Goal: Task Accomplishment & Management: Use online tool/utility

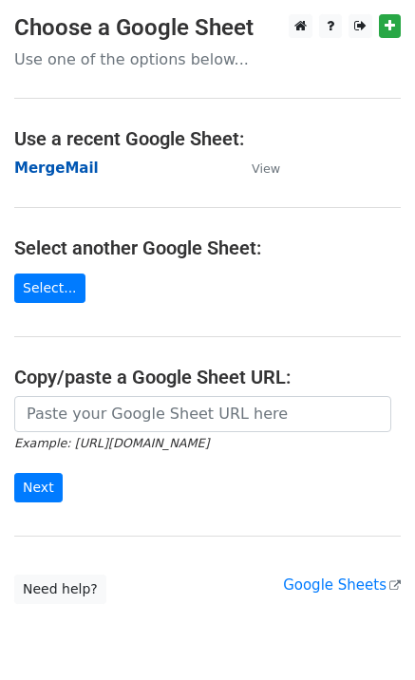
click at [69, 173] on strong "MergeMail" at bounding box center [56, 168] width 85 height 17
click at [58, 177] on strong "MergeMail" at bounding box center [56, 168] width 85 height 17
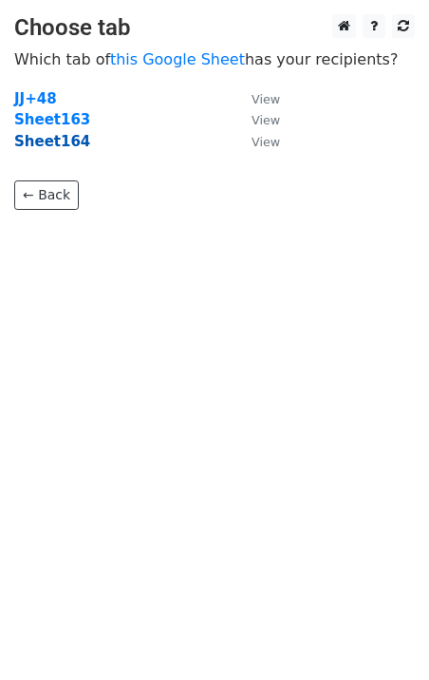
click at [55, 146] on strong "Sheet164" at bounding box center [52, 141] width 76 height 17
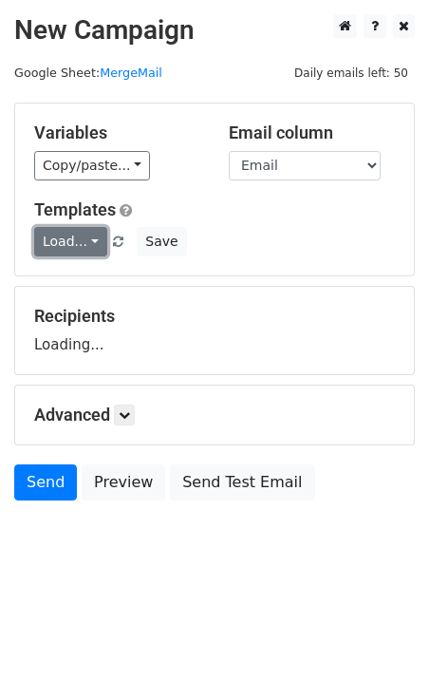
click at [70, 238] on link "Load..." at bounding box center [70, 241] width 73 height 29
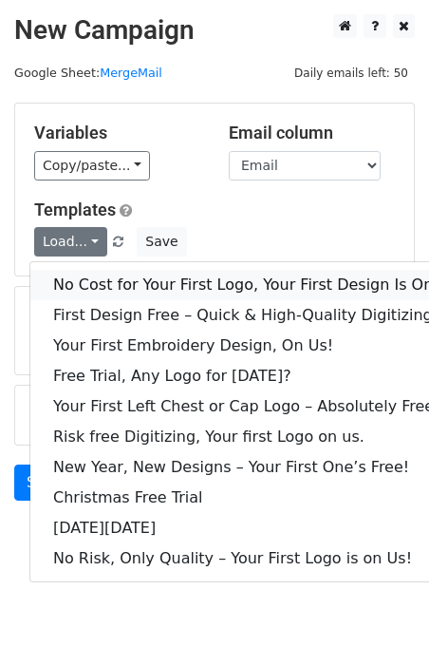
click at [88, 282] on link "No Cost for Your First Logo, Your First Design Is On Us!" at bounding box center [258, 285] width 456 height 30
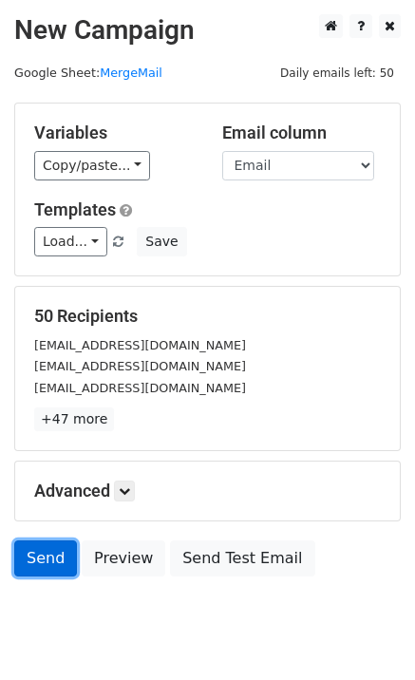
click at [45, 551] on link "Send" at bounding box center [45, 558] width 63 height 36
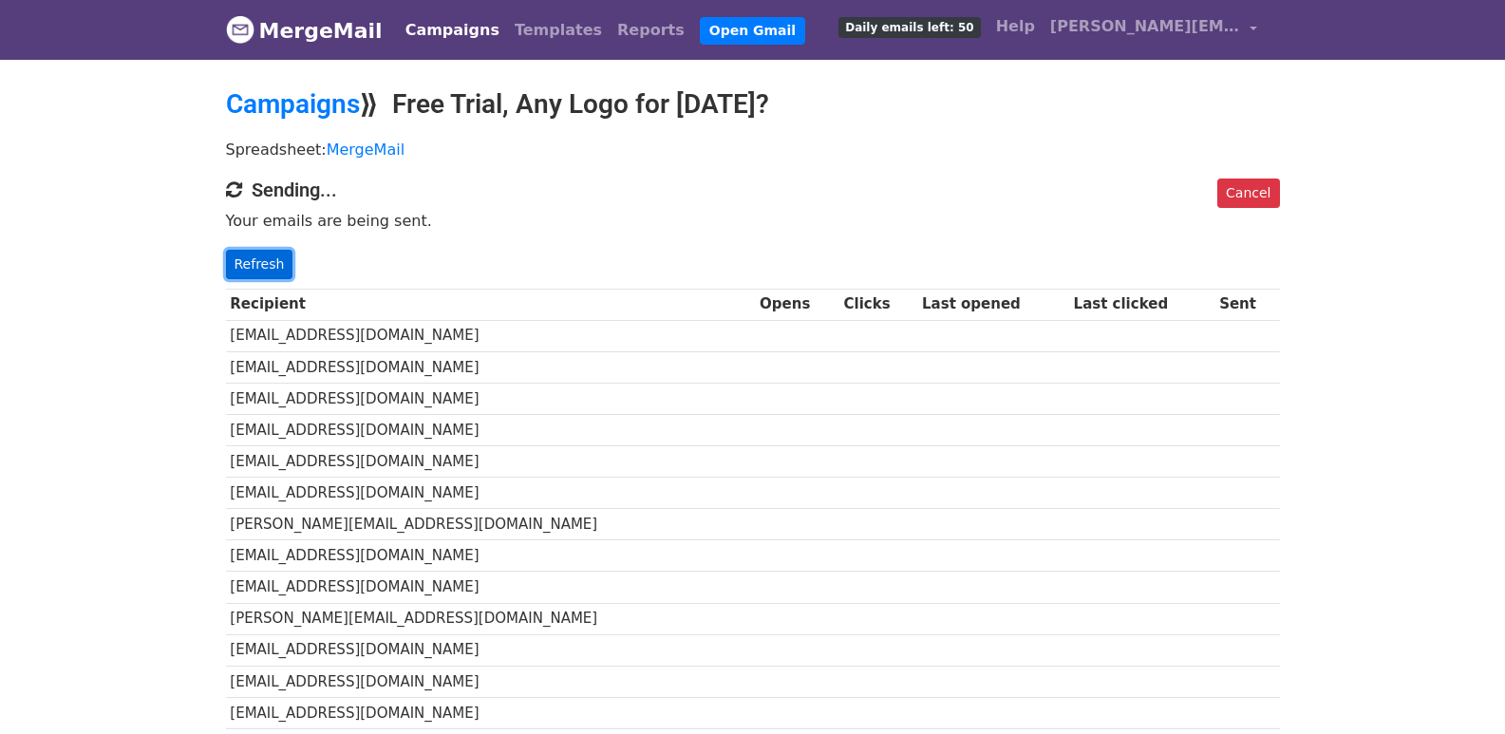
click at [243, 272] on link "Refresh" at bounding box center [259, 264] width 67 height 29
click at [271, 269] on link "Refresh" at bounding box center [259, 264] width 67 height 29
click at [269, 255] on link "Refresh" at bounding box center [259, 264] width 67 height 29
click at [269, 272] on link "Refresh" at bounding box center [259, 264] width 67 height 29
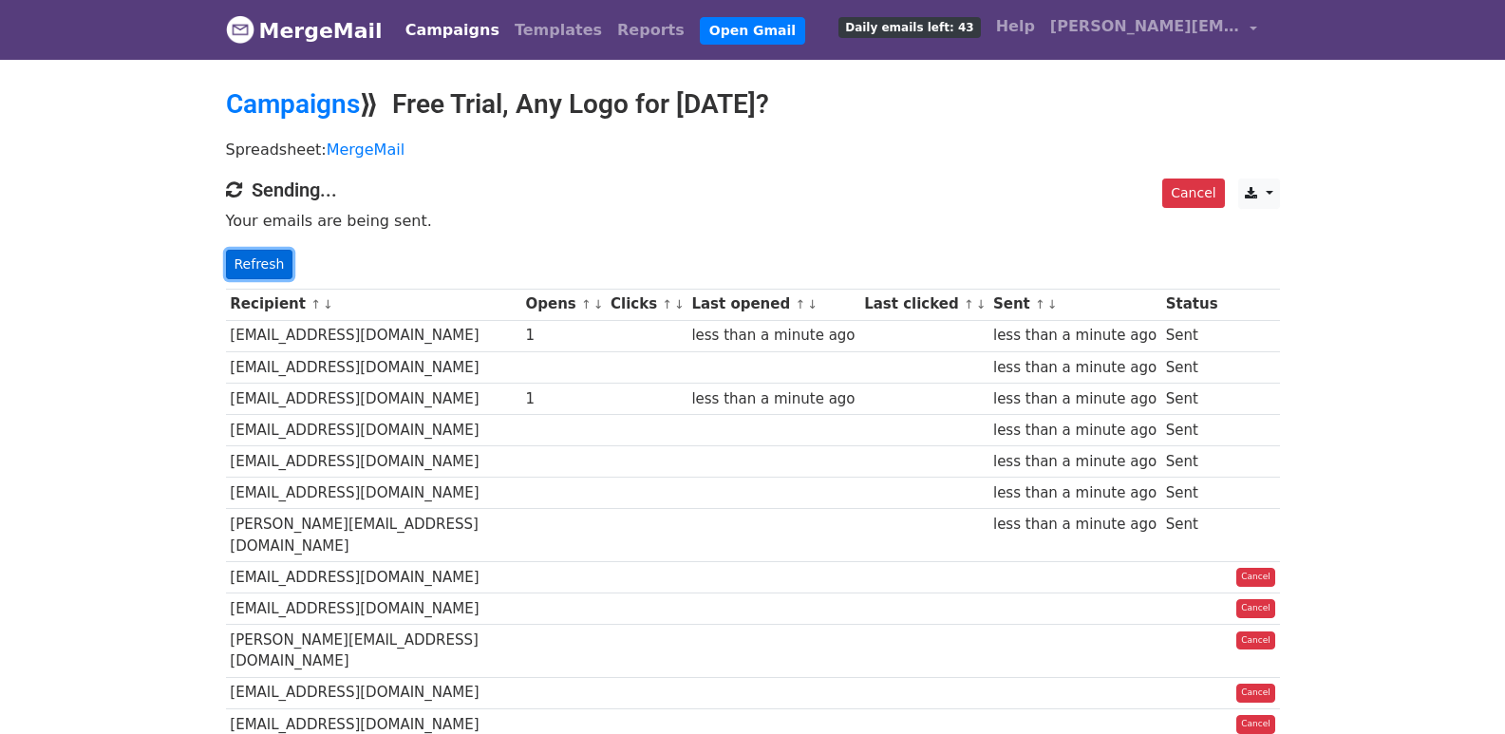
click at [234, 259] on link "Refresh" at bounding box center [259, 264] width 67 height 29
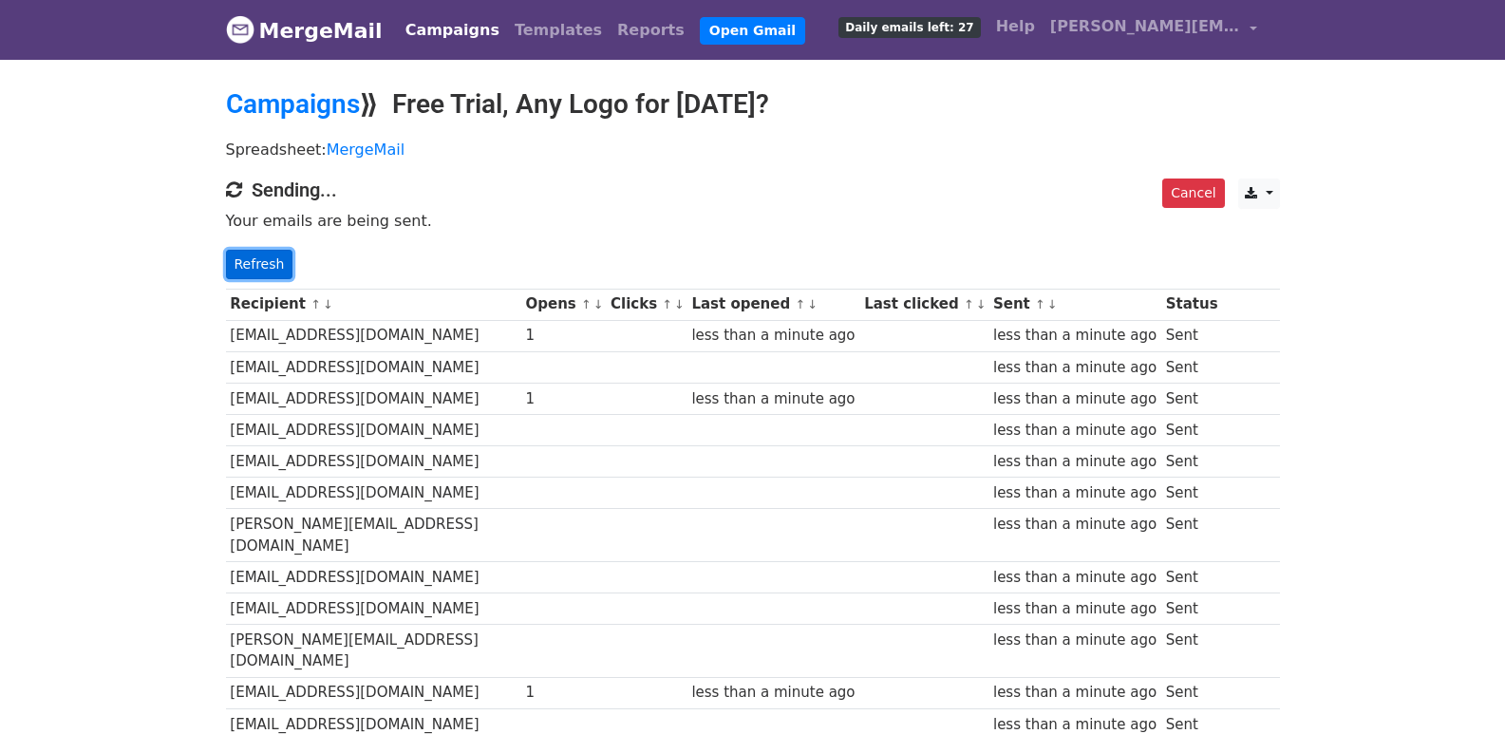
click at [264, 266] on link "Refresh" at bounding box center [259, 264] width 67 height 29
click at [264, 265] on link "Refresh" at bounding box center [259, 264] width 67 height 29
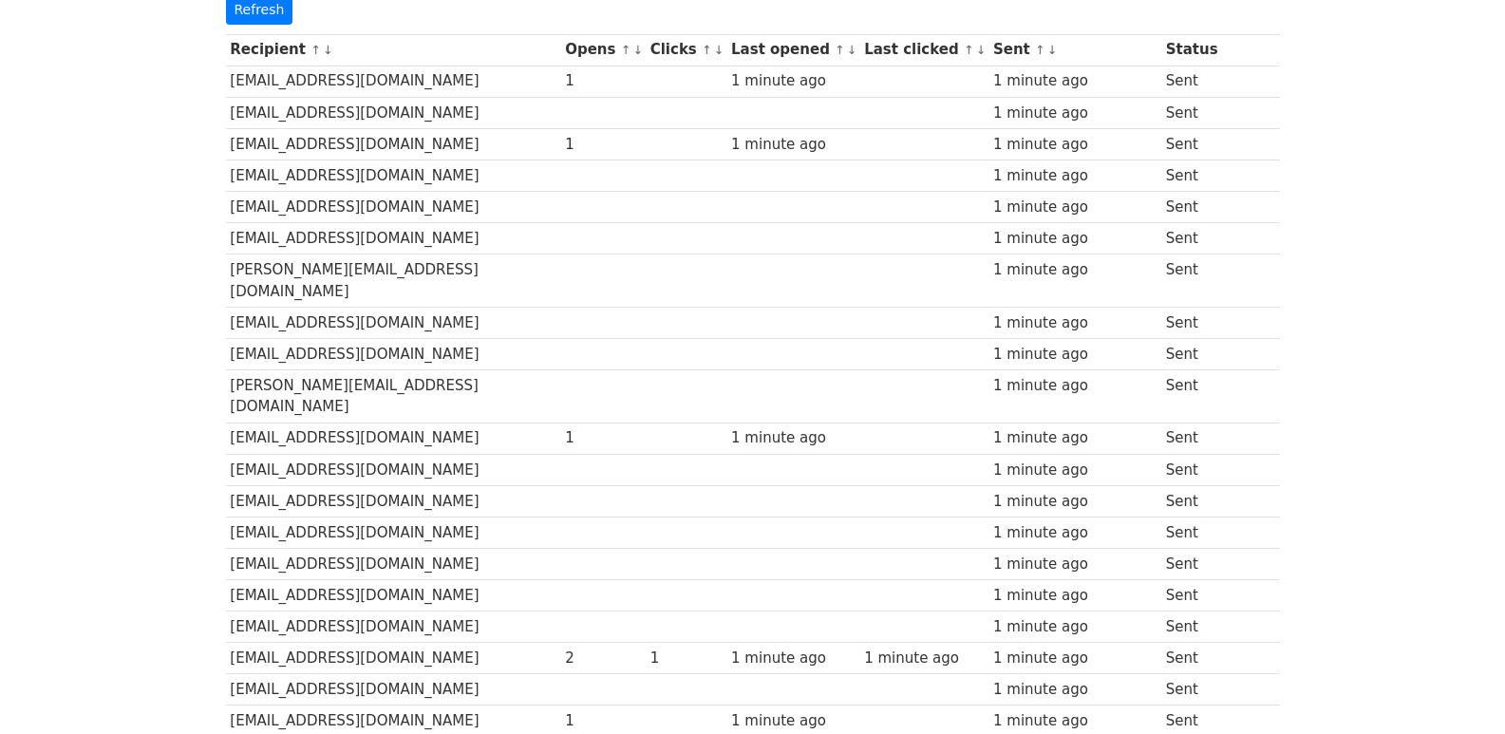
scroll to position [254, 0]
click at [269, 4] on link "Refresh" at bounding box center [259, 10] width 67 height 29
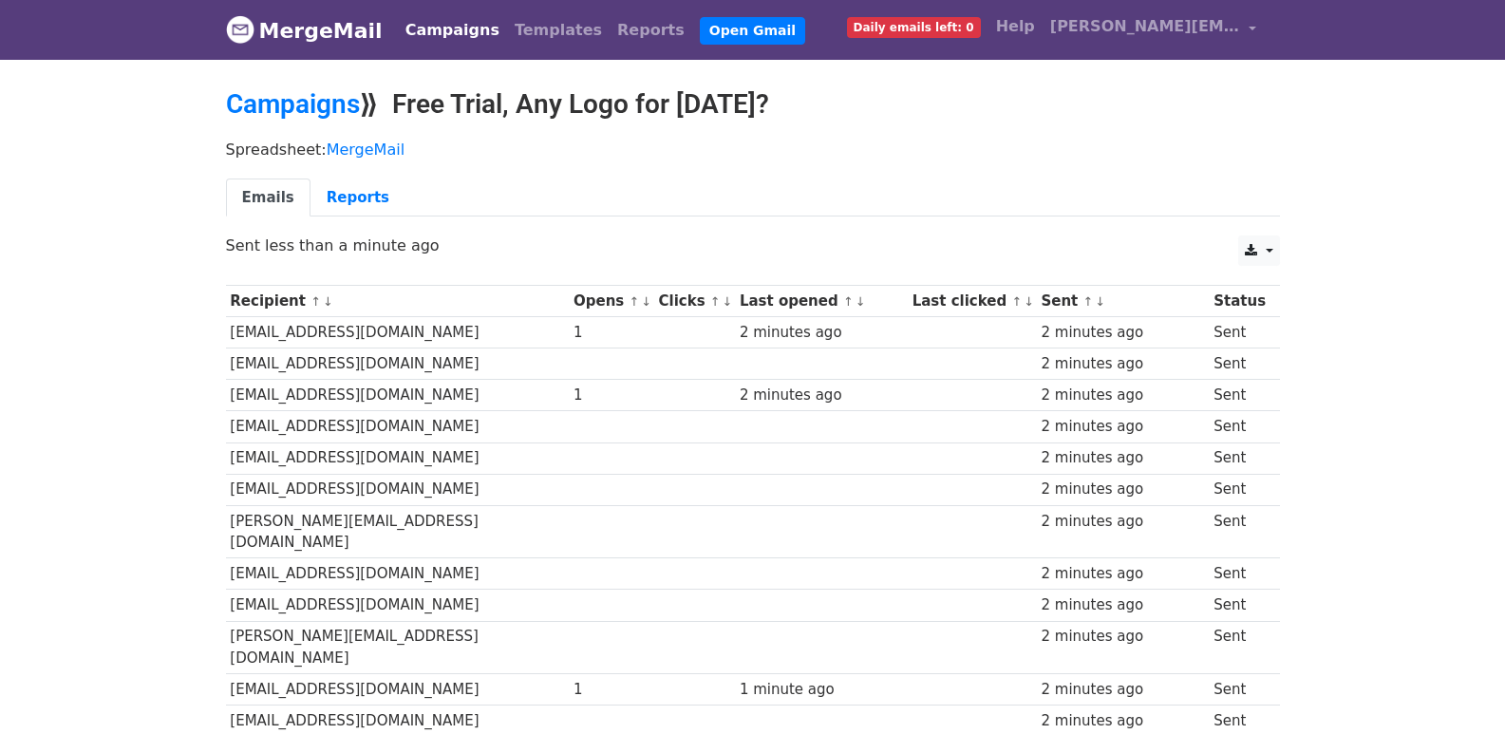
drag, startPoint x: 0, startPoint y: 0, endPoint x: 421, endPoint y: 473, distance: 632.8
click at [421, 474] on td "[EMAIL_ADDRESS][DOMAIN_NAME]" at bounding box center [398, 489] width 344 height 31
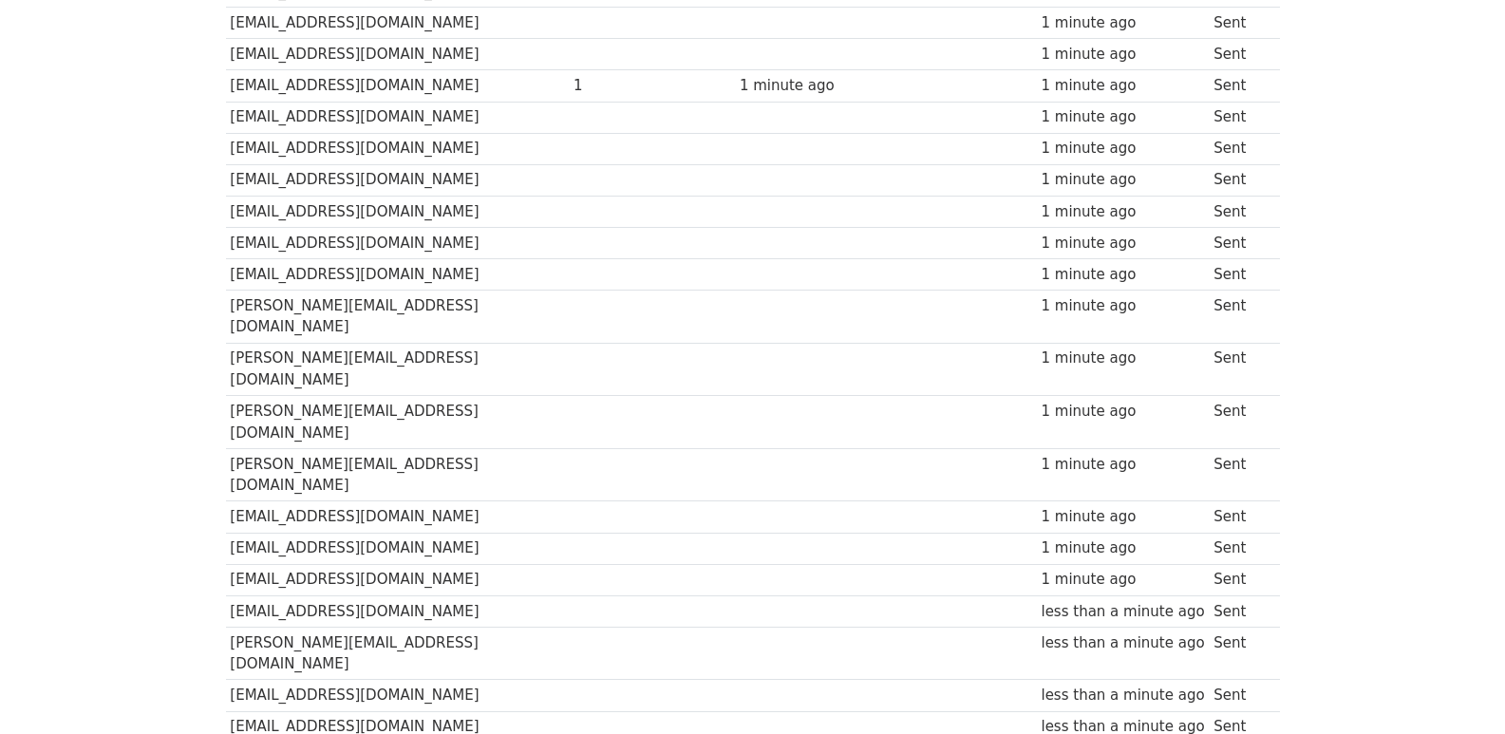
scroll to position [1322, 0]
